Goal: Information Seeking & Learning: Understand process/instructions

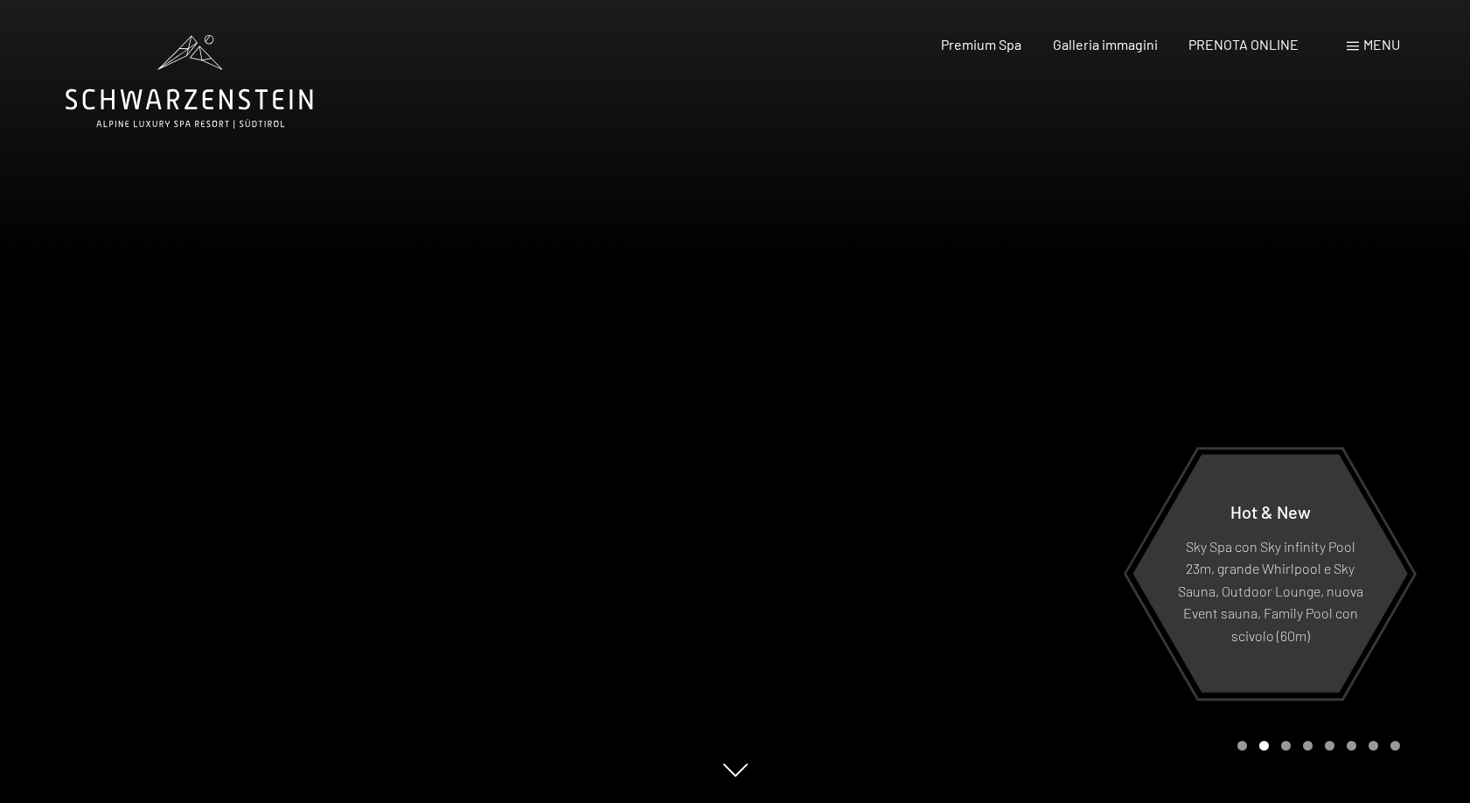
click at [1374, 46] on span "Menu" at bounding box center [1381, 44] width 37 height 17
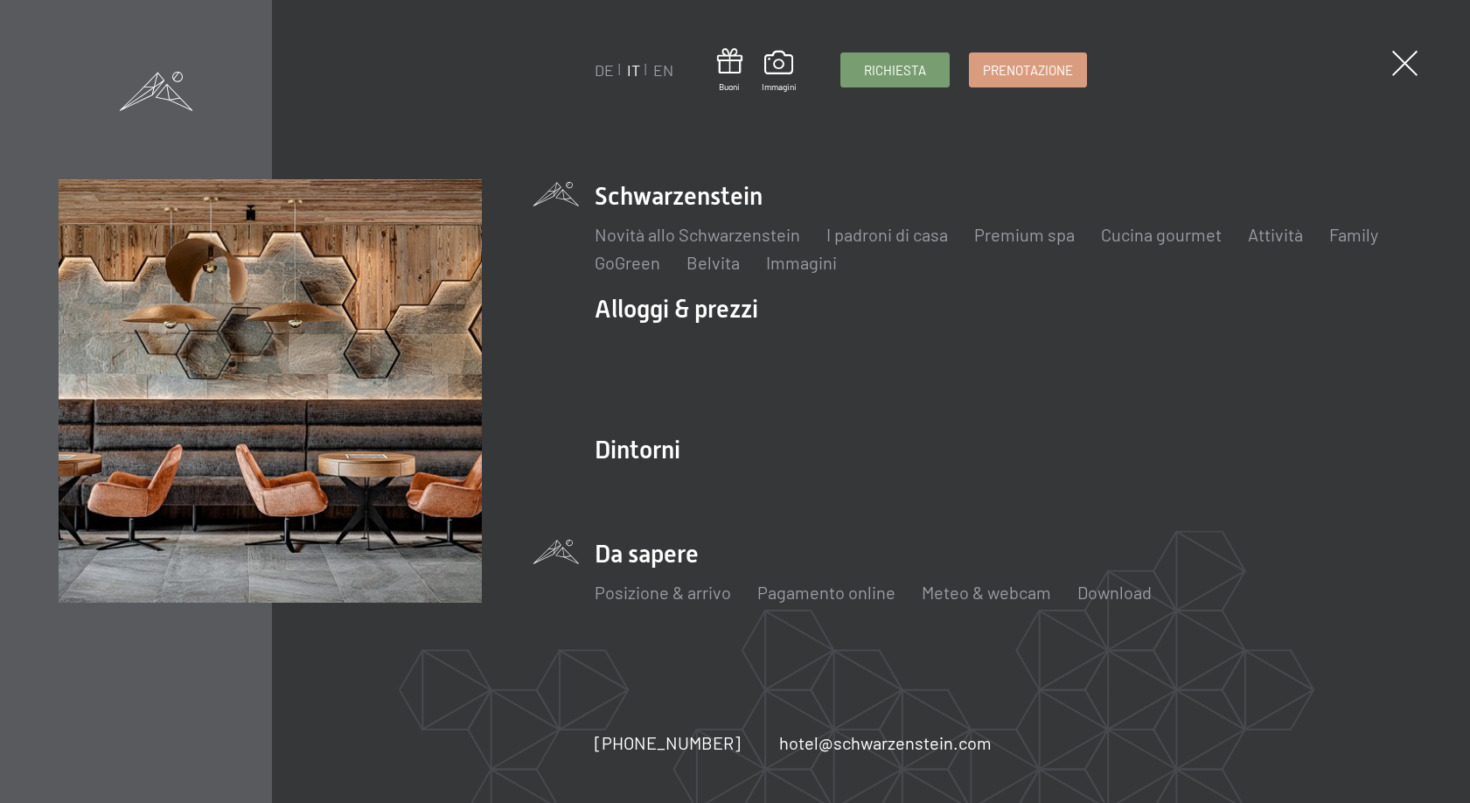
click at [652, 556] on li "Da sapere Posizione & arrivo Pagamento online Meteo & webcam Download" at bounding box center [1003, 580] width 817 height 87
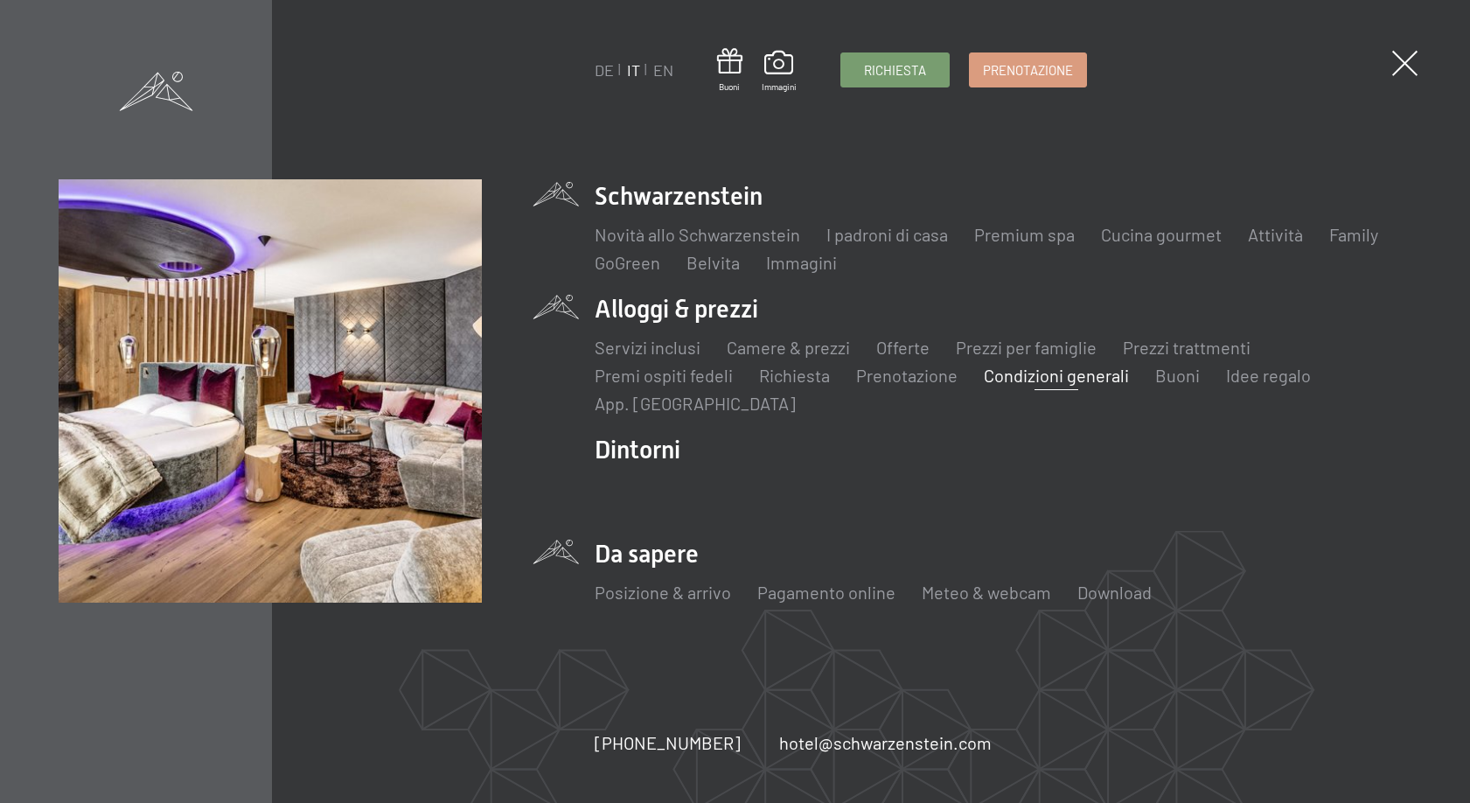
click at [1005, 373] on link "Condizioni generali" at bounding box center [1056, 375] width 145 height 21
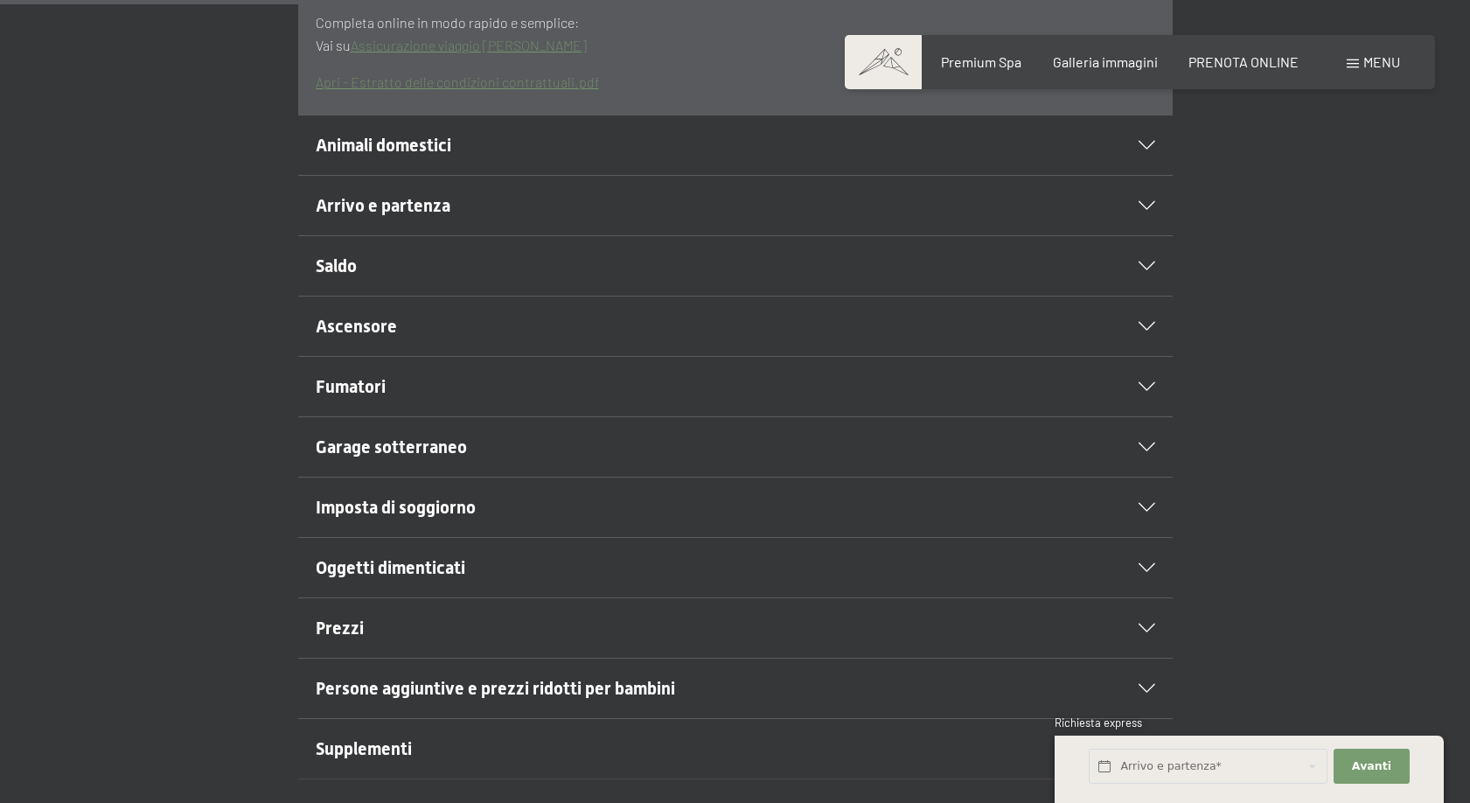
scroll to position [748, 0]
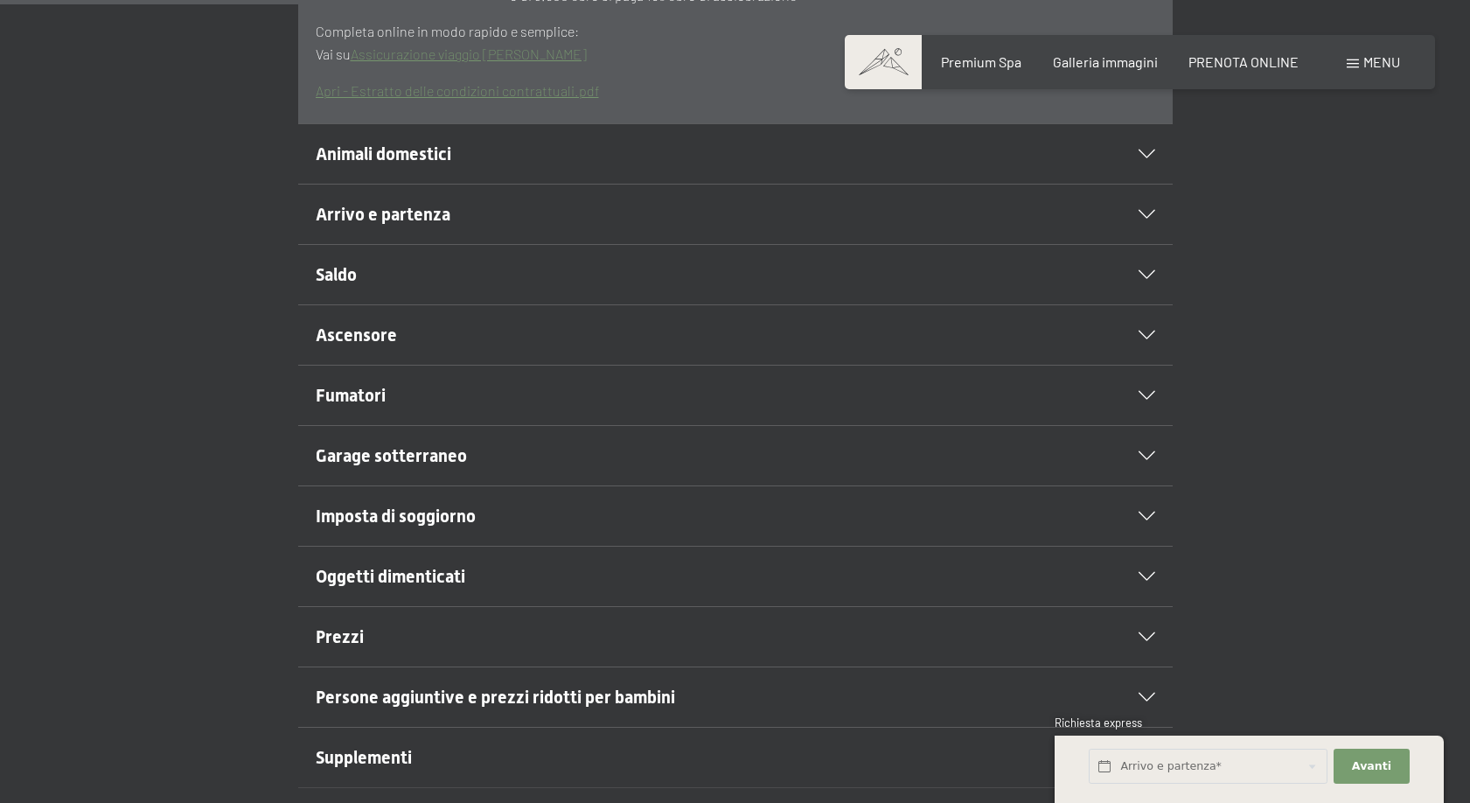
click at [393, 149] on span "Animali domestici" at bounding box center [384, 153] width 136 height 21
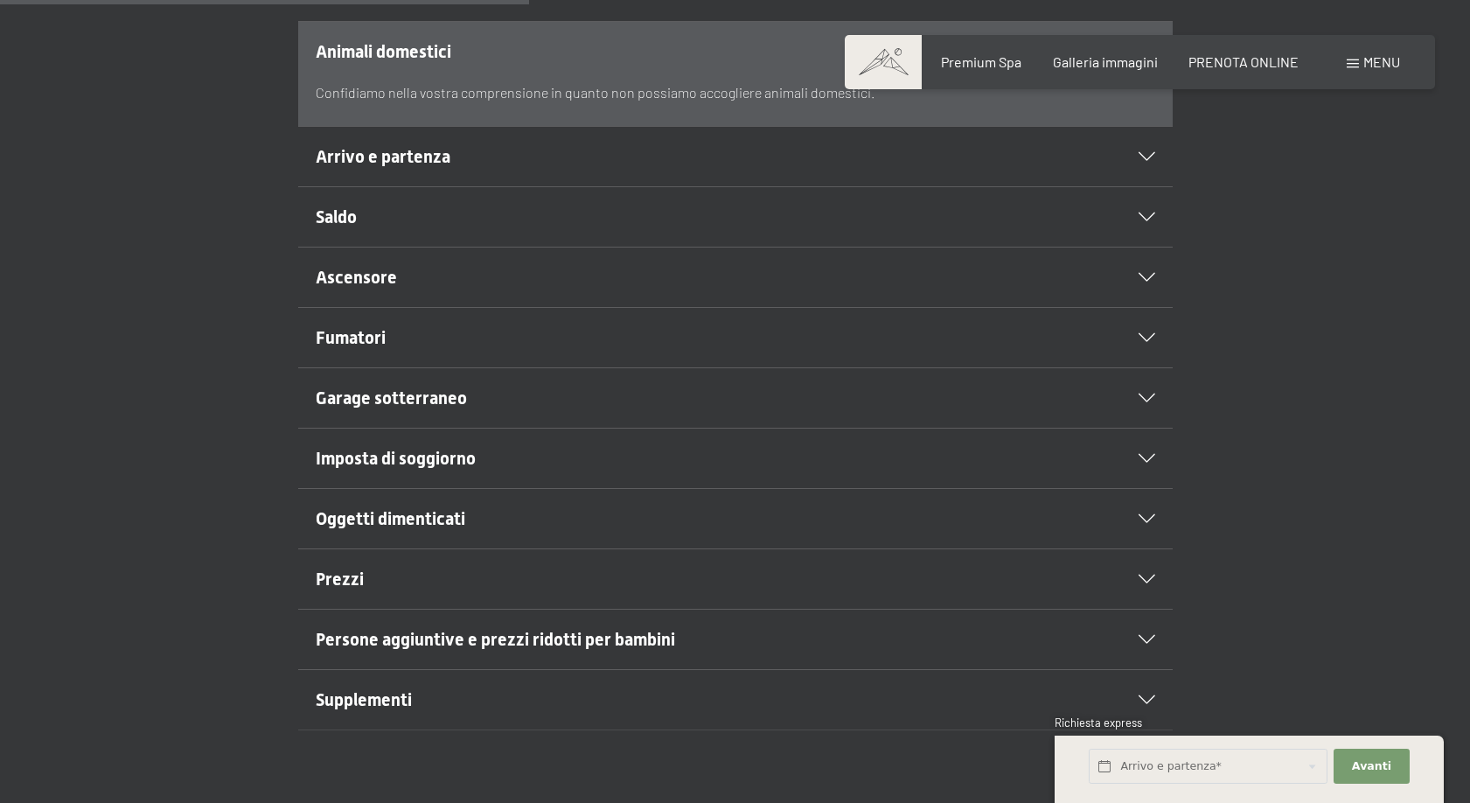
scroll to position [599, 0]
